Goal: Navigation & Orientation: Find specific page/section

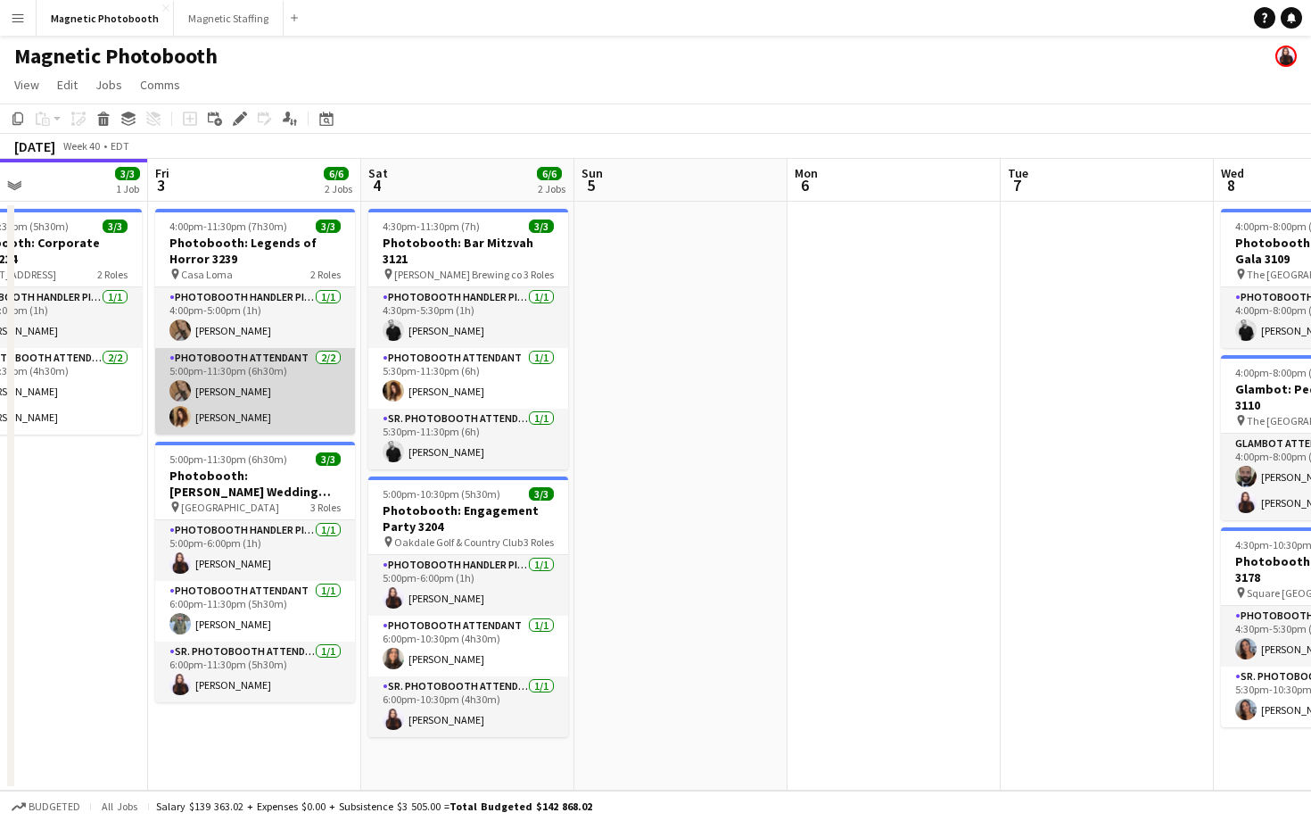
scroll to position [0, 708]
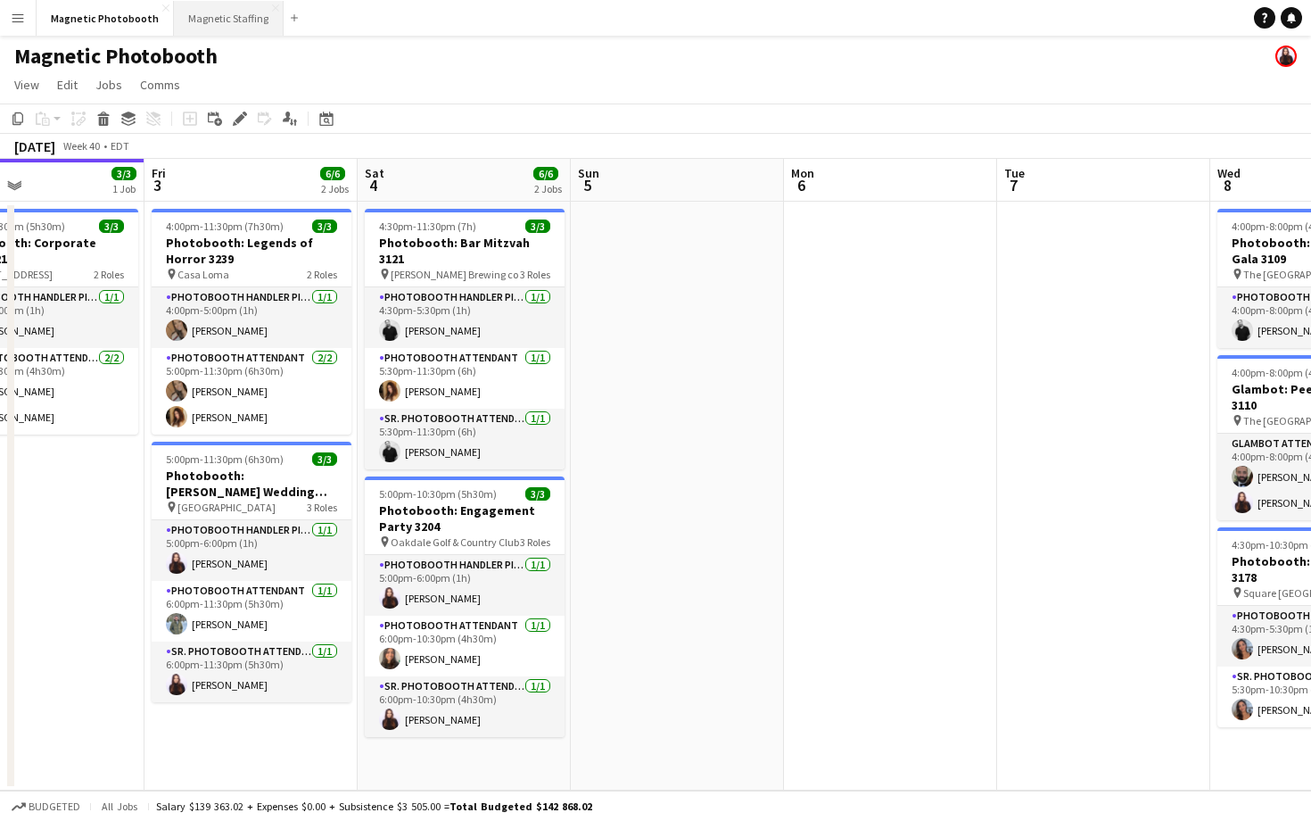
click at [215, 12] on button "Magnetic Staffing Close" at bounding box center [229, 18] width 110 height 35
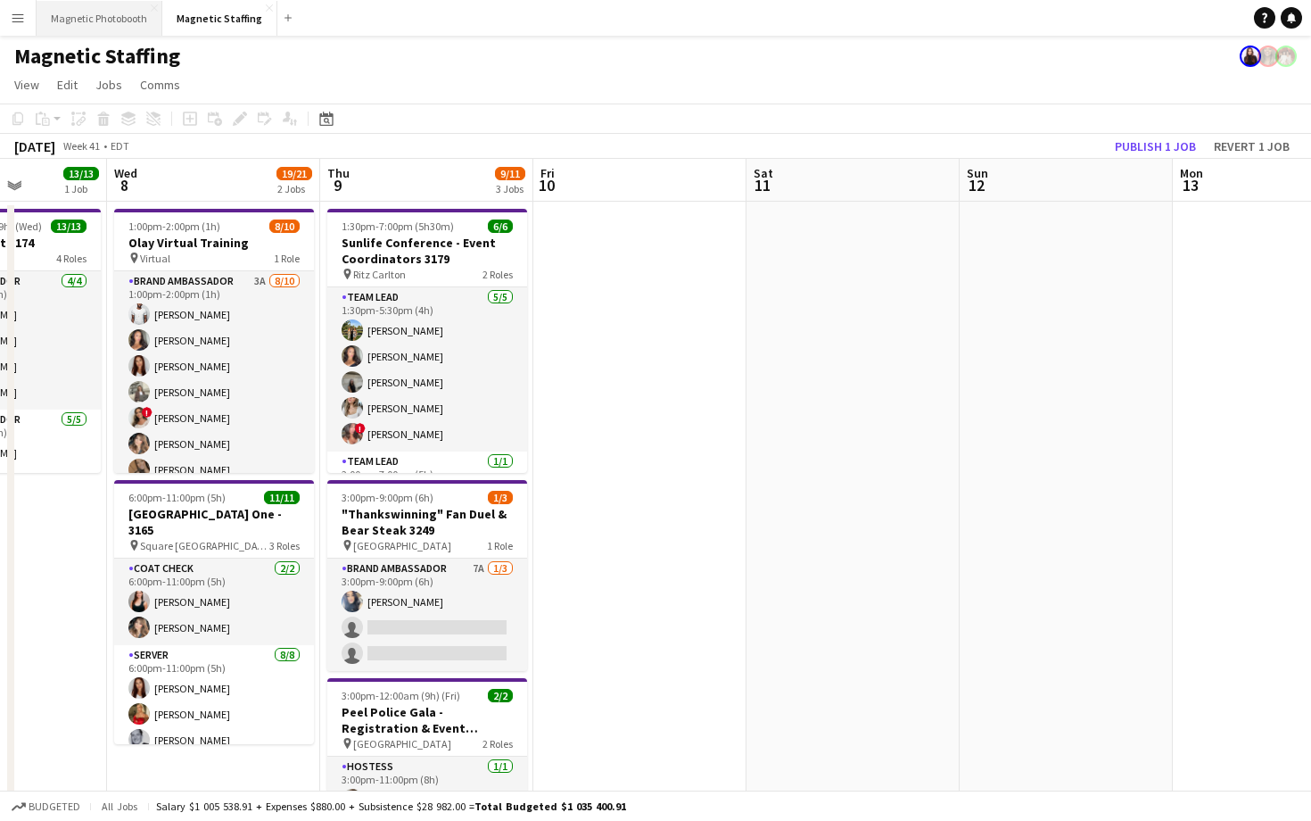
click at [120, 9] on button "Magnetic Photobooth Close" at bounding box center [100, 18] width 126 height 35
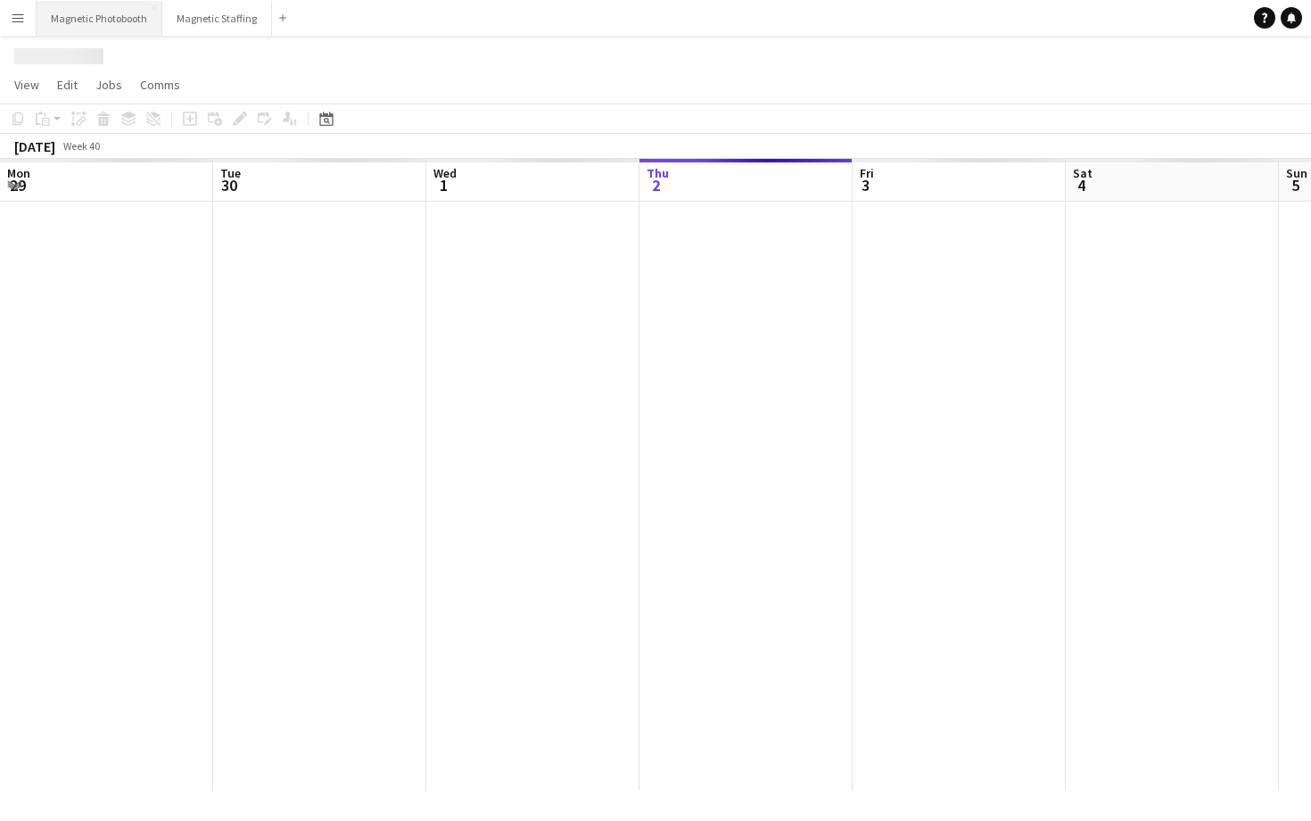
scroll to position [0, 426]
